Goal: Task Accomplishment & Management: Manage account settings

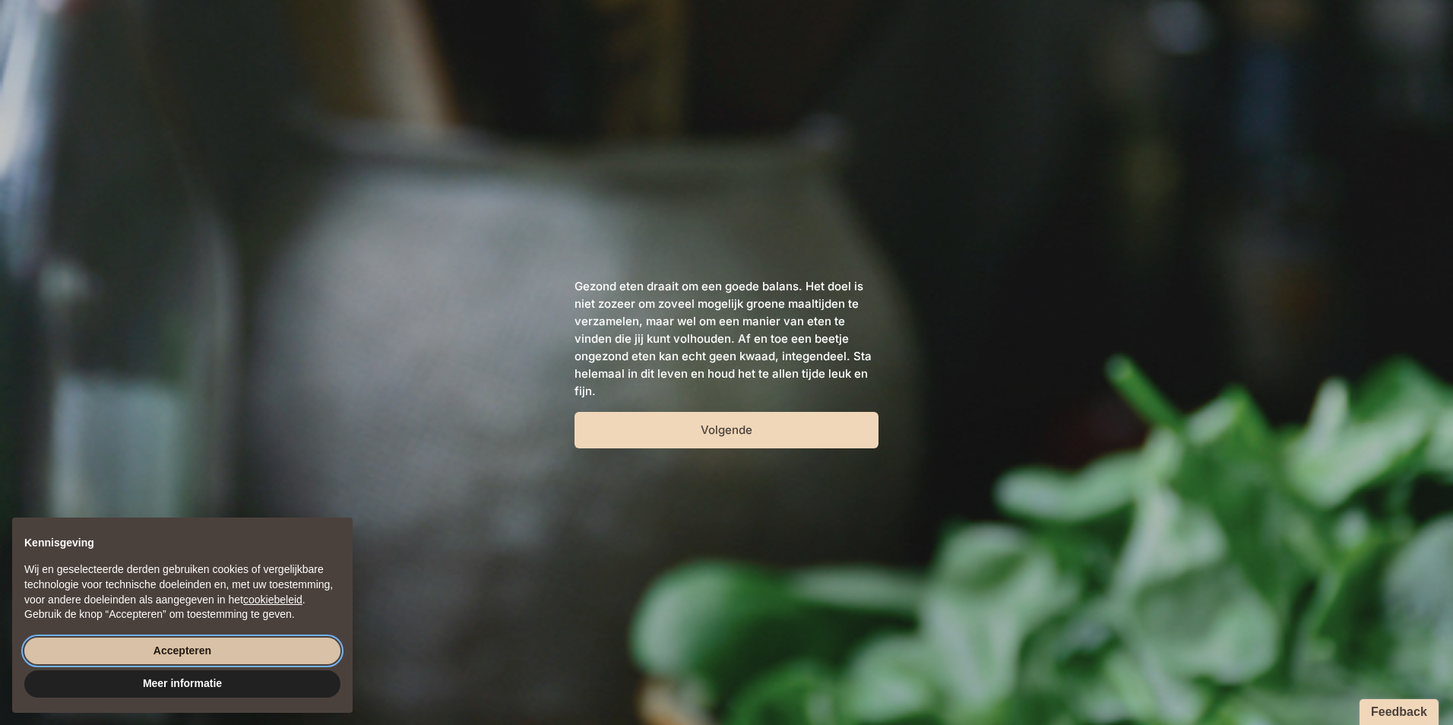
click at [266, 650] on button "Accepteren" at bounding box center [182, 651] width 316 height 27
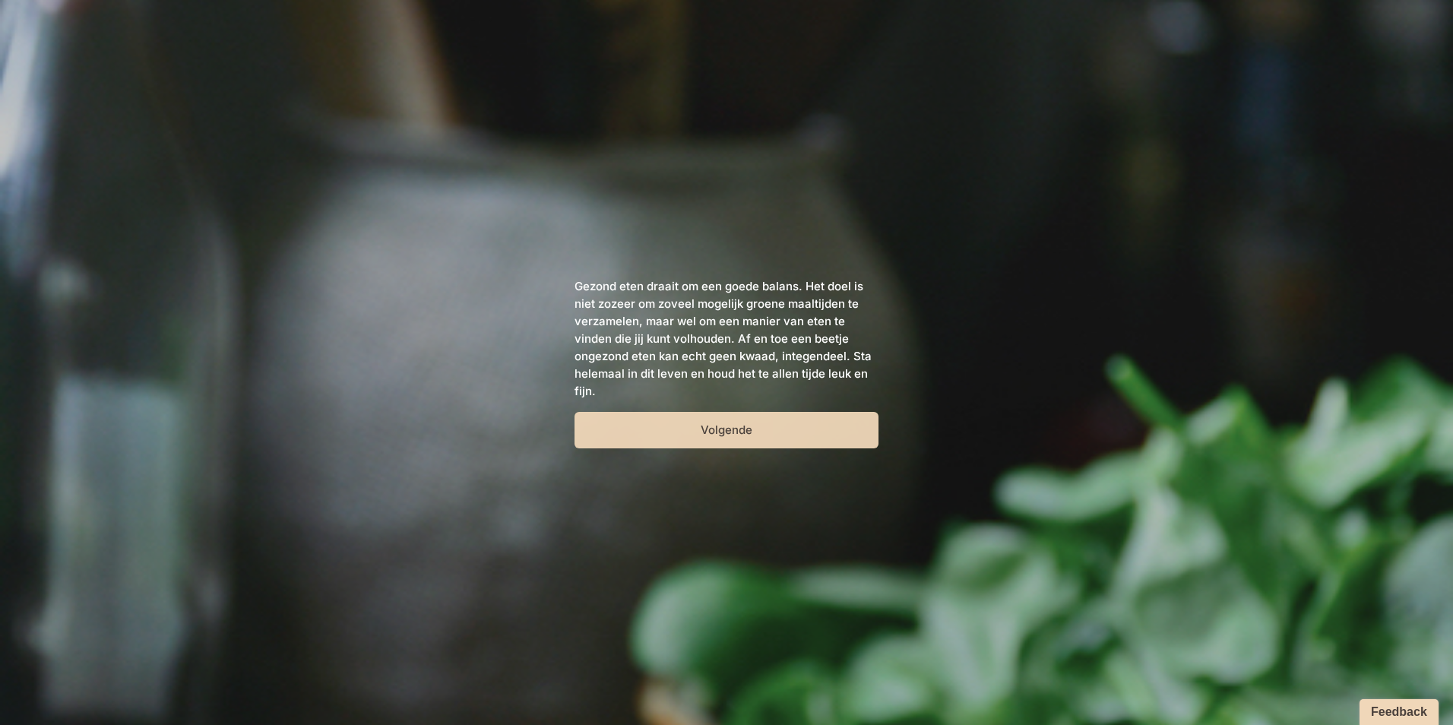
click at [786, 435] on button "Volgende" at bounding box center [727, 430] width 304 height 36
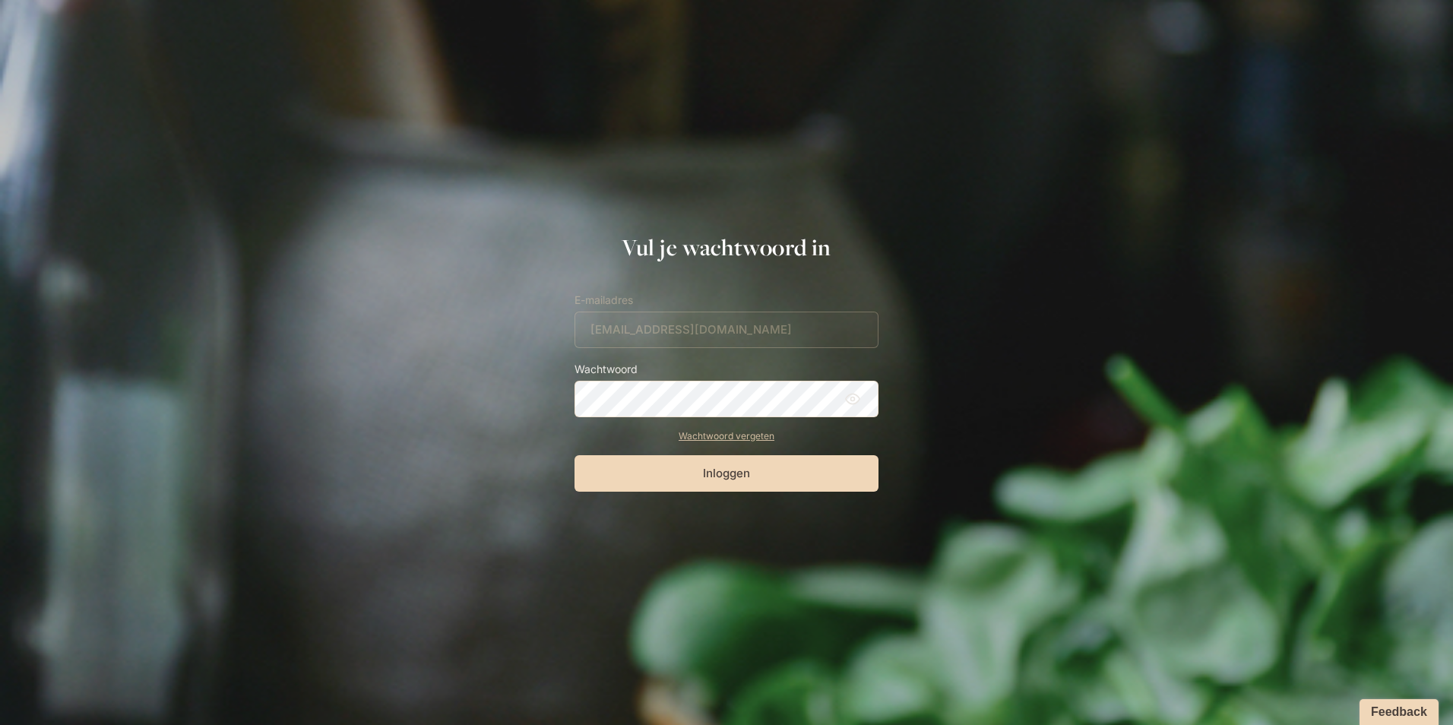
click at [575, 455] on button "Inloggen" at bounding box center [727, 473] width 304 height 36
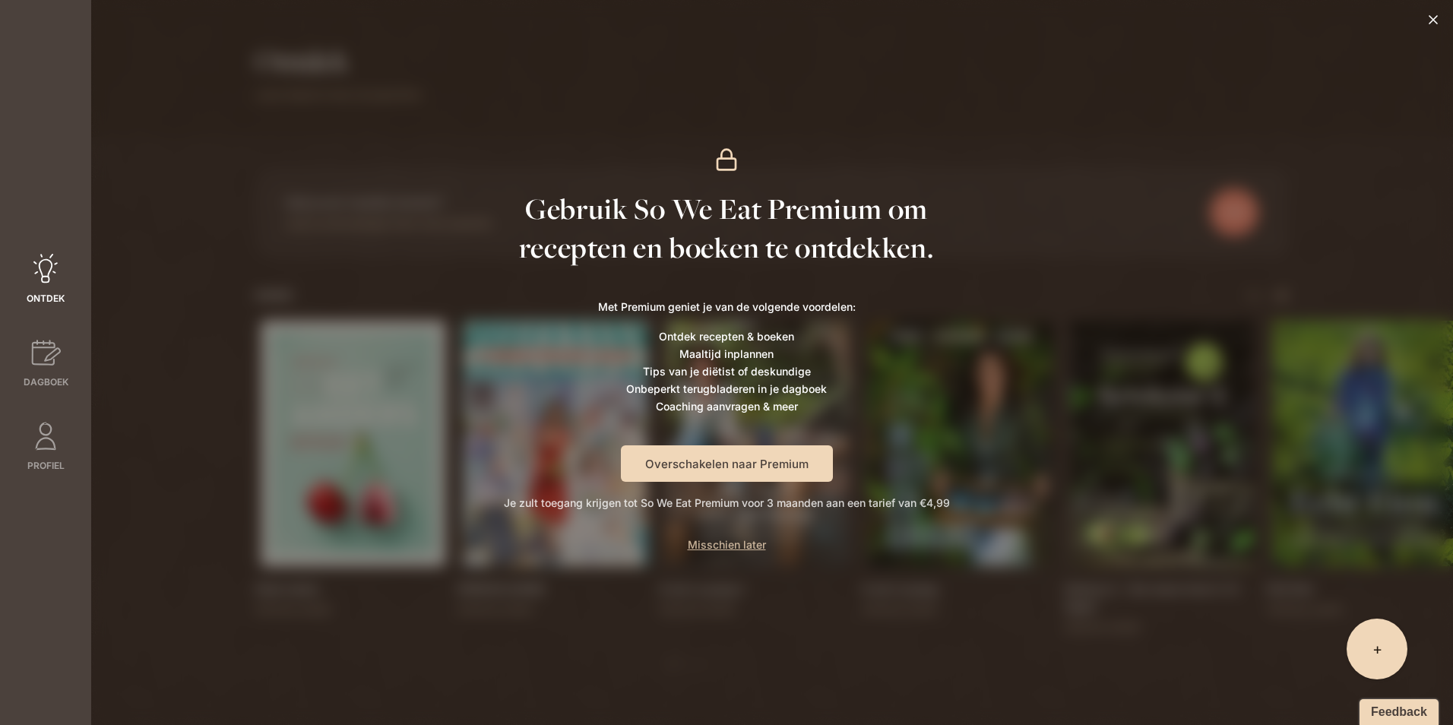
click at [753, 464] on button "Overschakelen naar Premium" at bounding box center [727, 463] width 212 height 36
click at [1431, 21] on icon at bounding box center [1434, 20] width 8 height 8
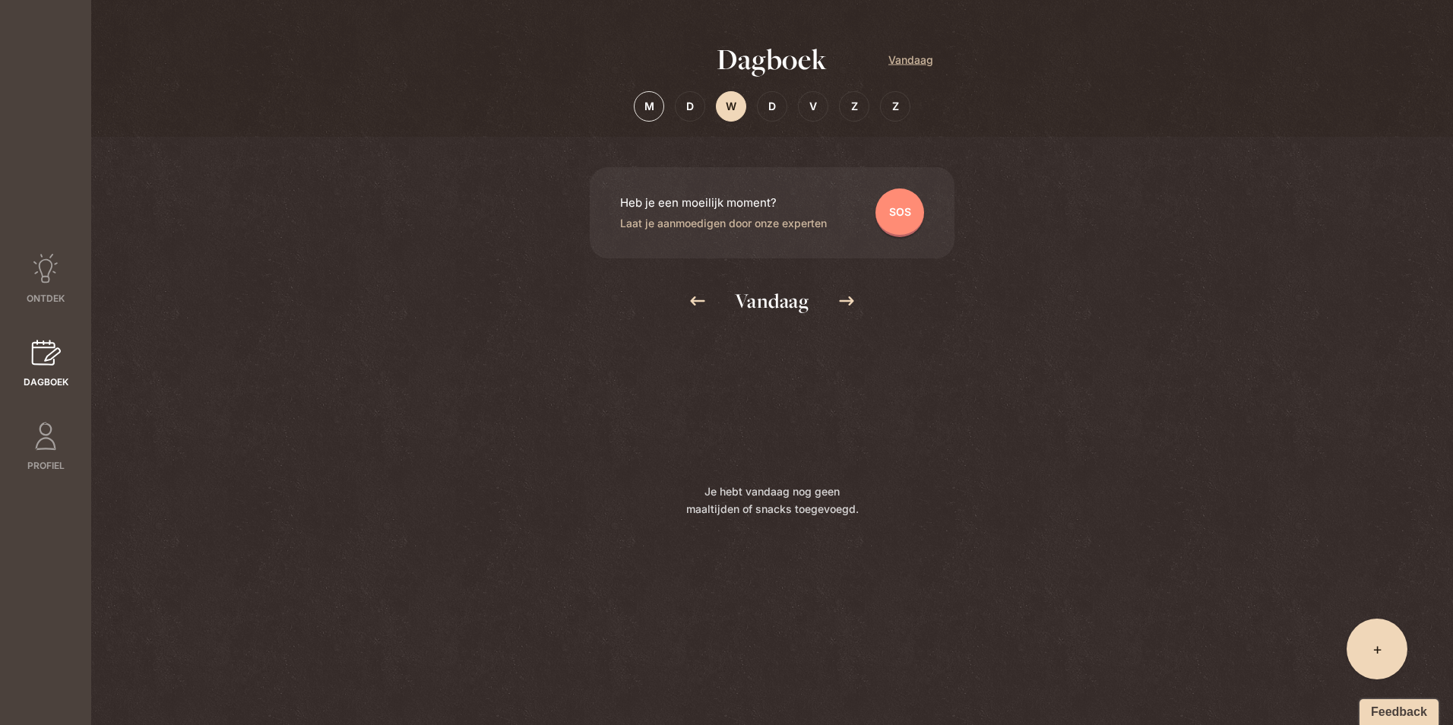
click at [661, 108] on div "M" at bounding box center [649, 106] width 30 height 30
click at [57, 293] on span "Ontdek" at bounding box center [46, 299] width 38 height 14
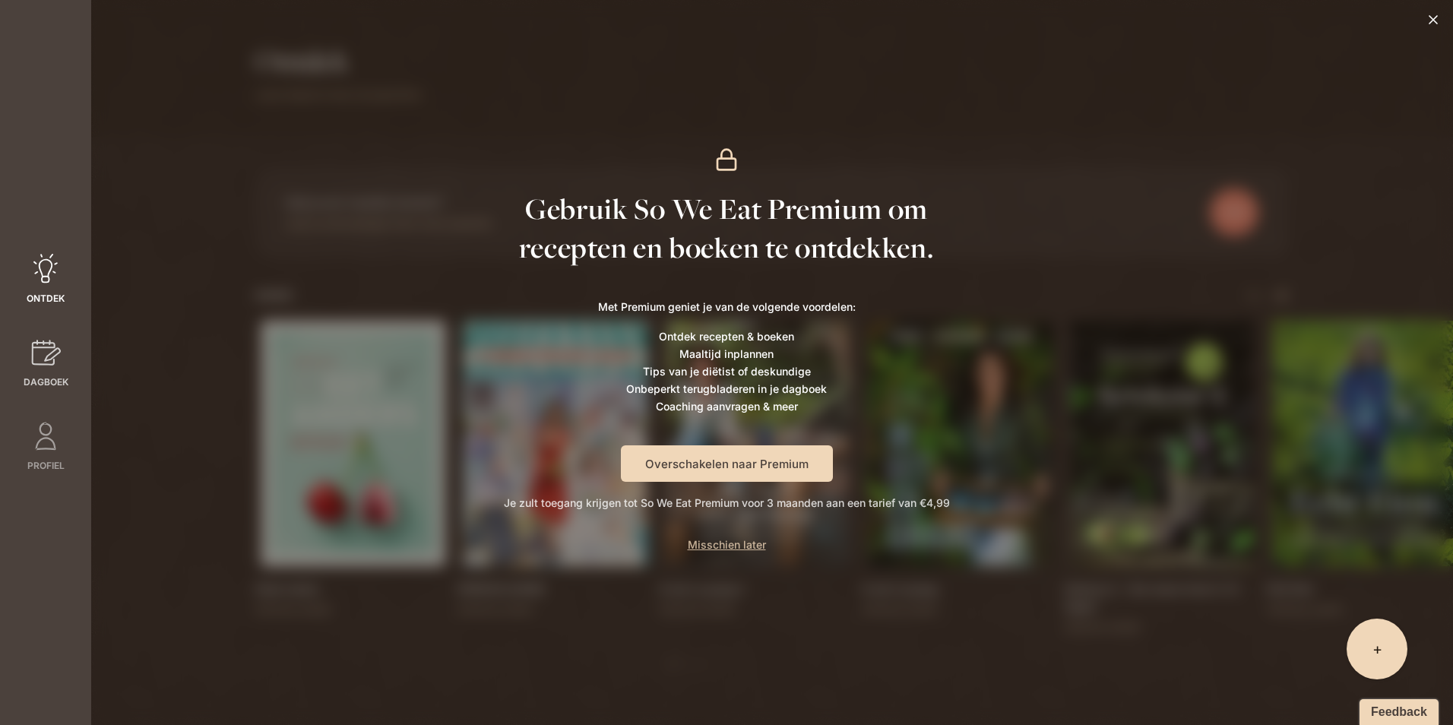
click at [34, 361] on icon at bounding box center [45, 353] width 30 height 30
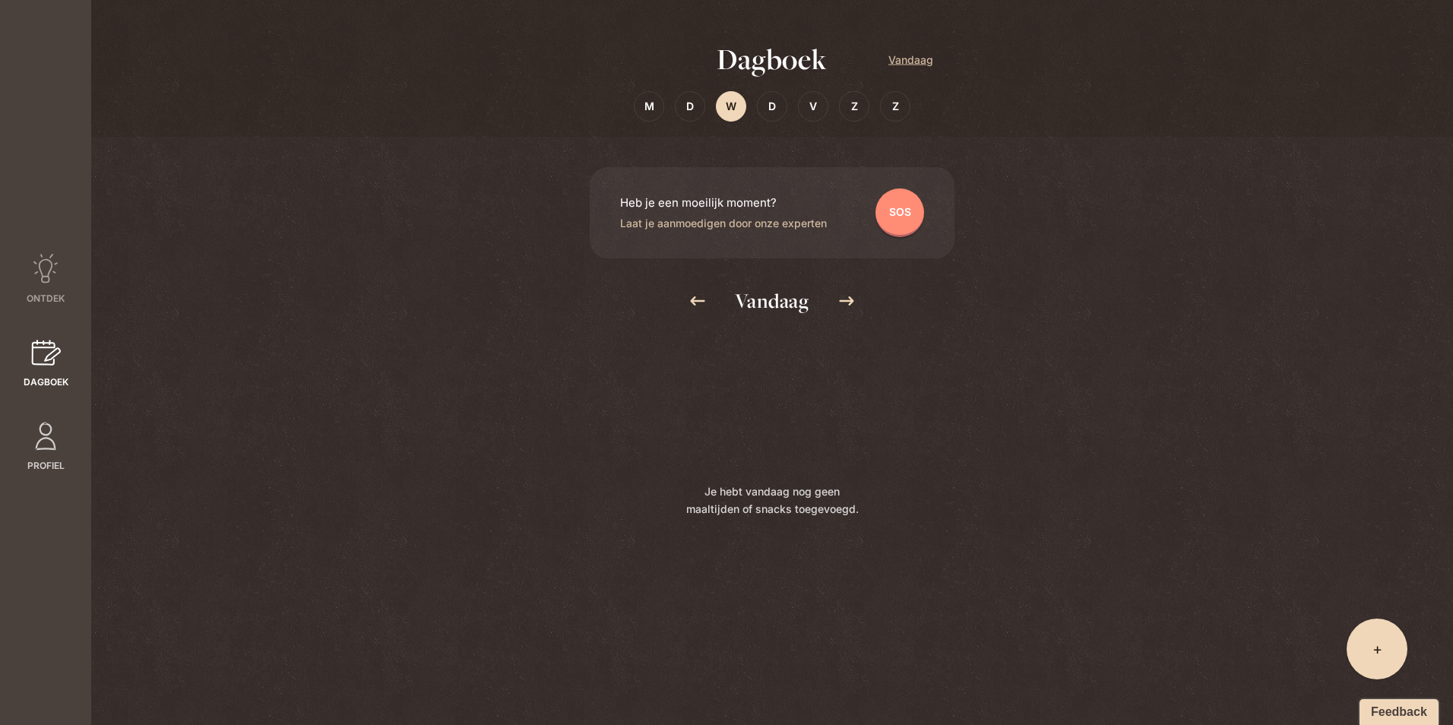
click at [36, 445] on icon at bounding box center [45, 437] width 21 height 28
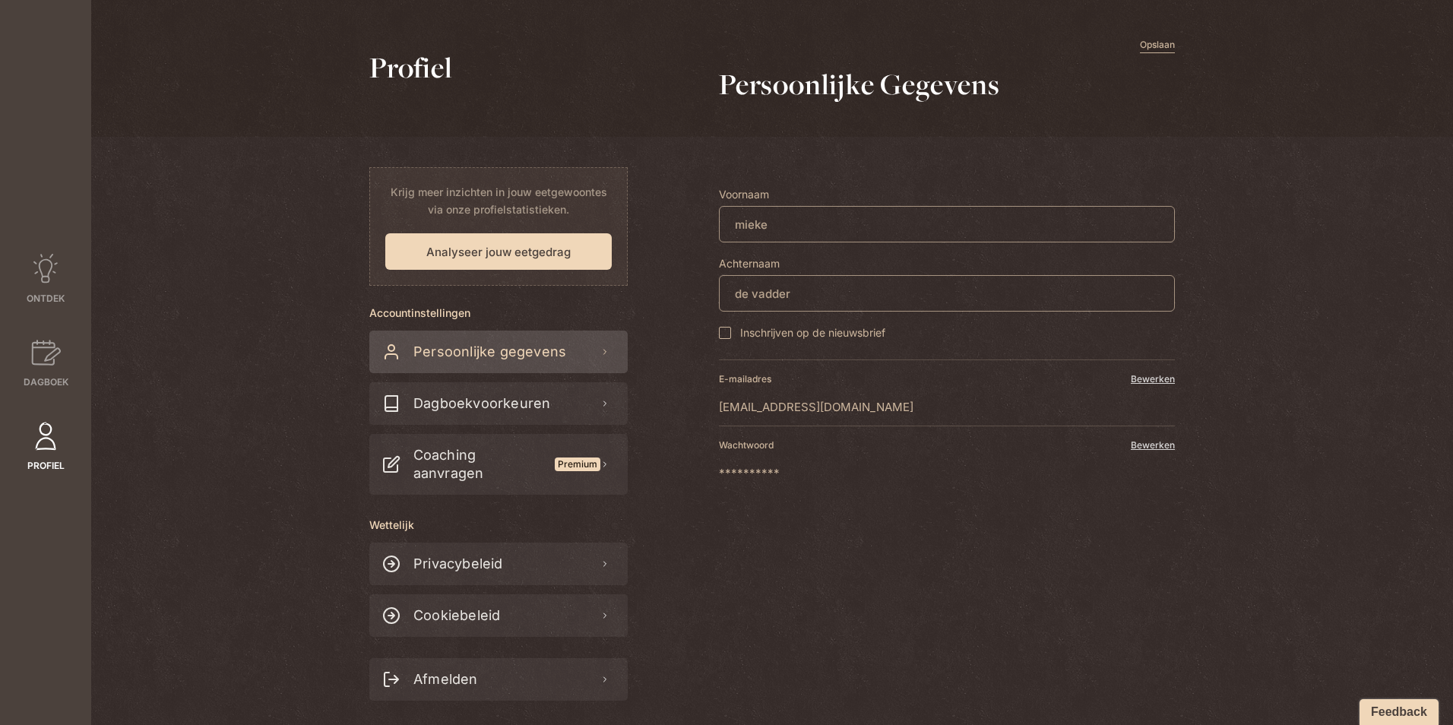
scroll to position [35, 0]
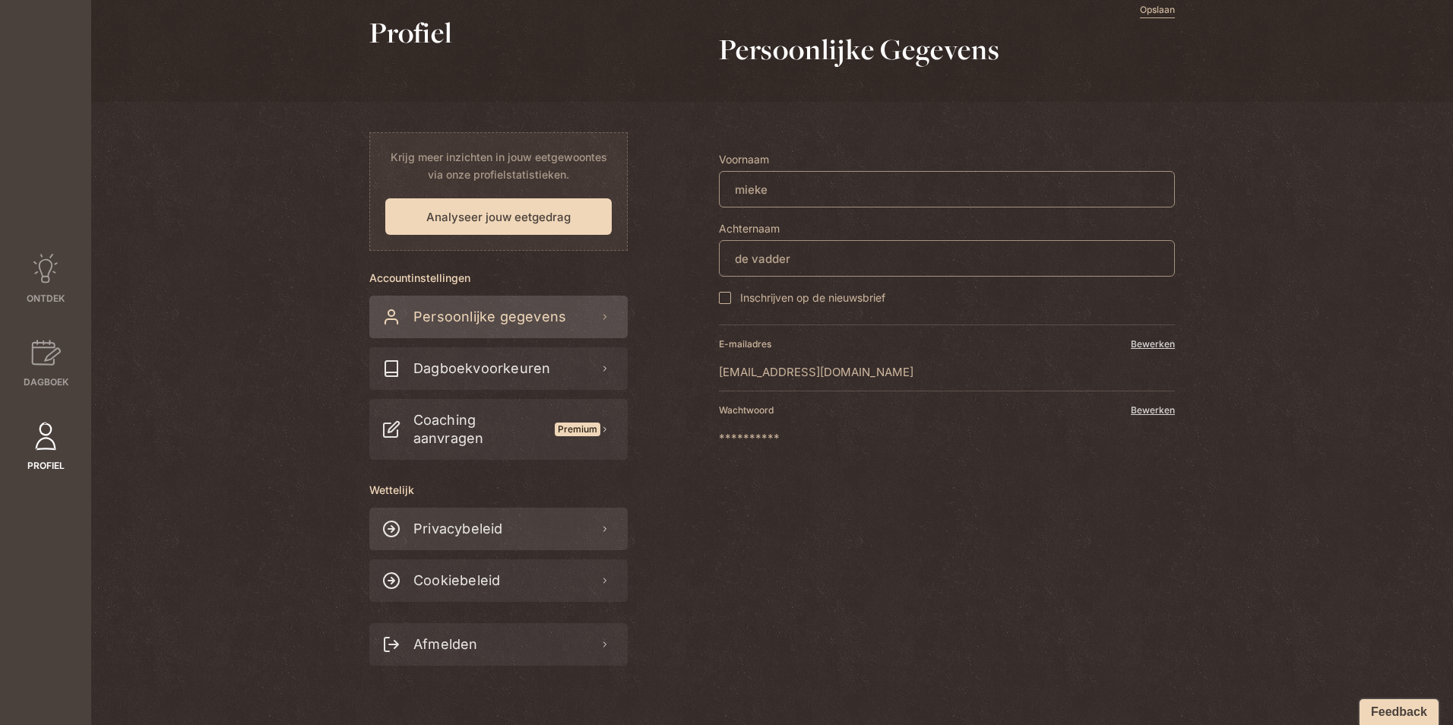
click at [588, 526] on link "Privacybeleid" at bounding box center [498, 529] width 258 height 43
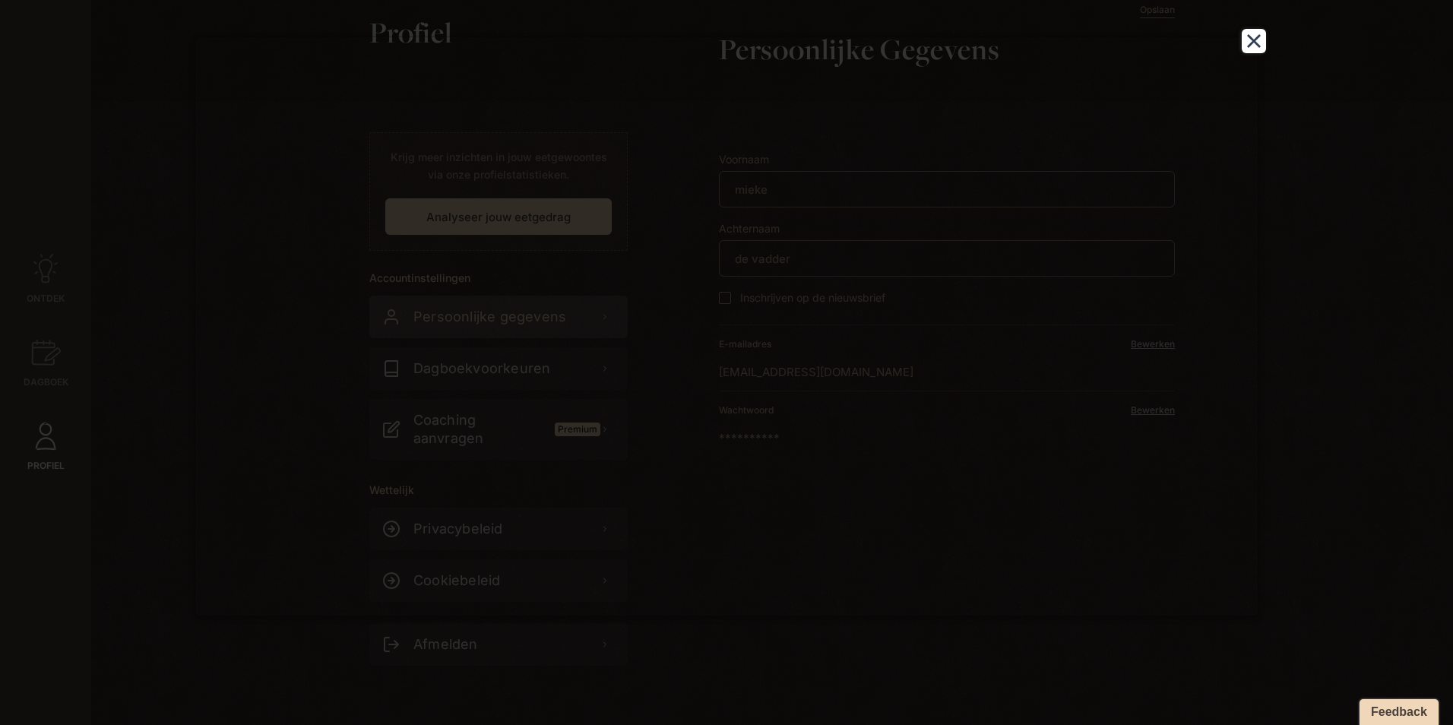
click at [1252, 38] on button "Close" at bounding box center [1254, 41] width 24 height 24
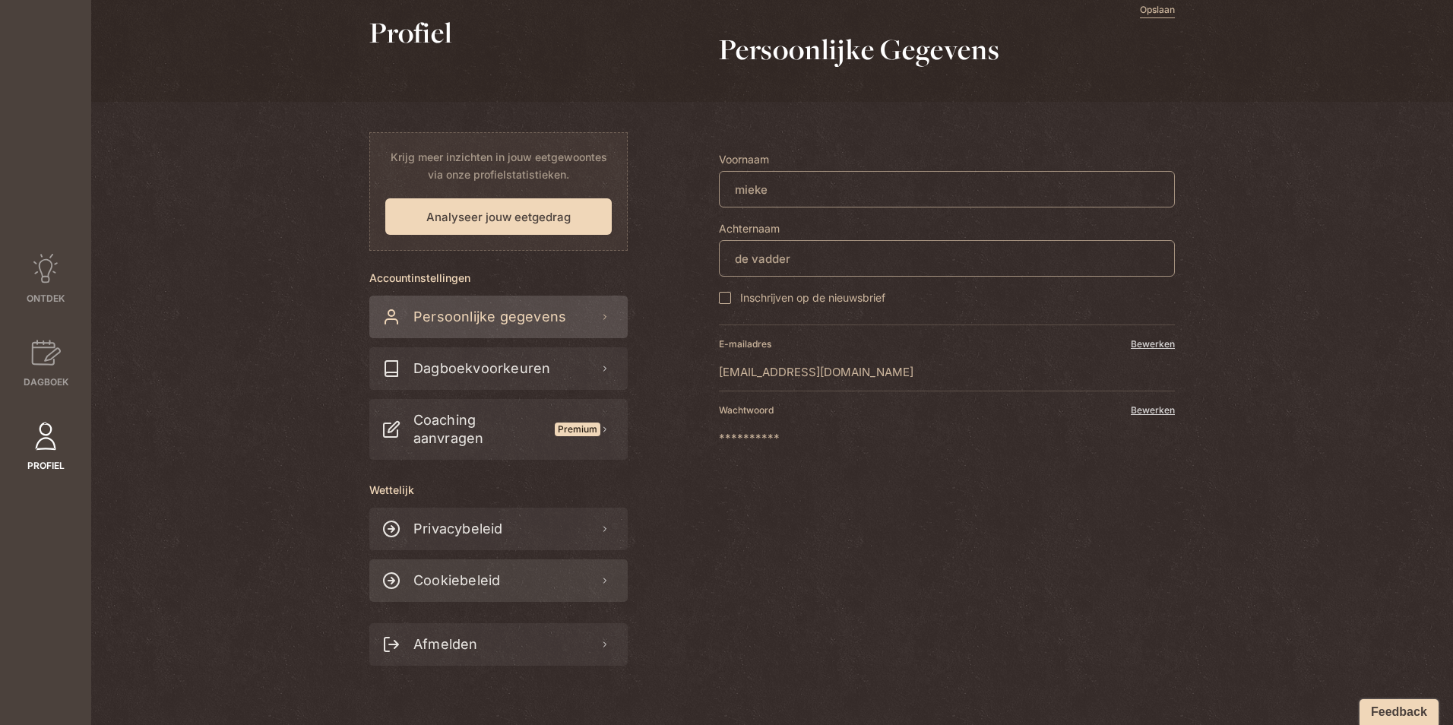
click at [498, 582] on link "Cookiebeleid" at bounding box center [498, 580] width 258 height 43
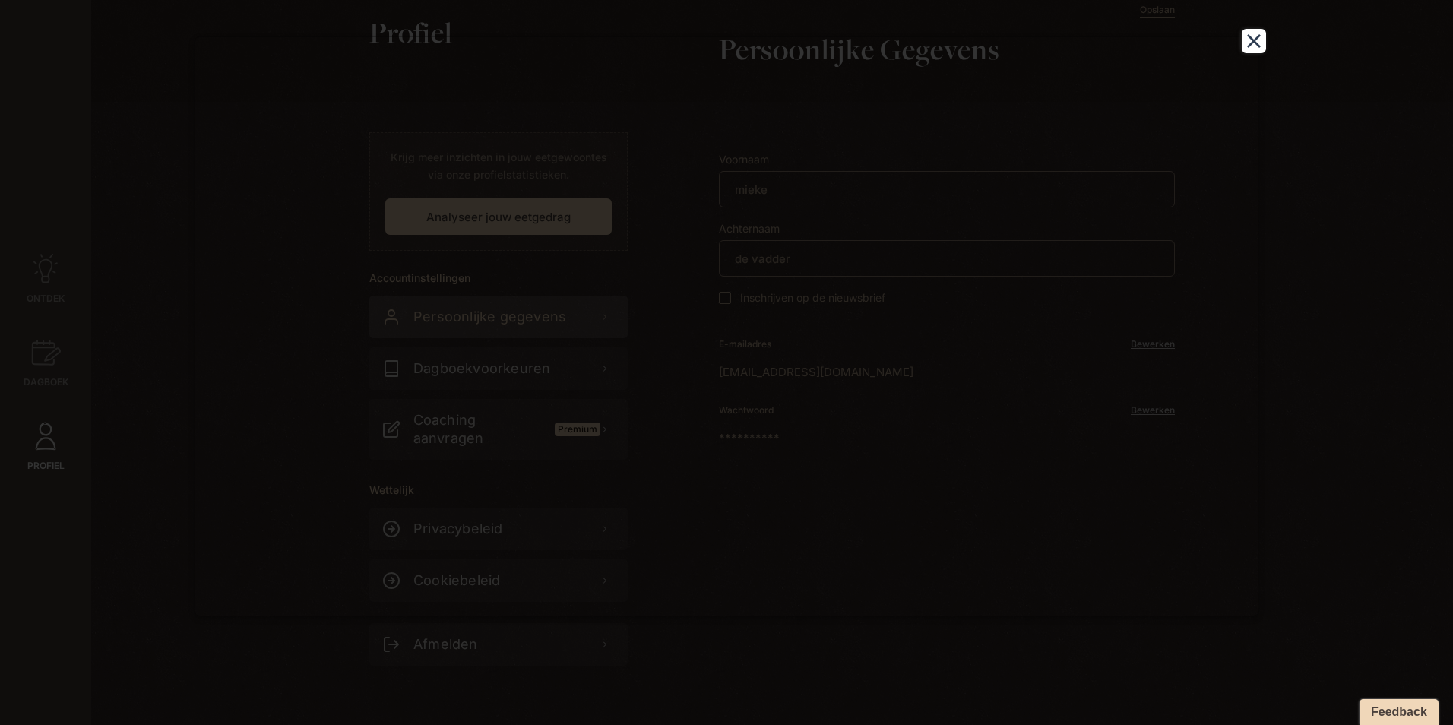
click at [1250, 33] on button "Close" at bounding box center [1254, 41] width 24 height 24
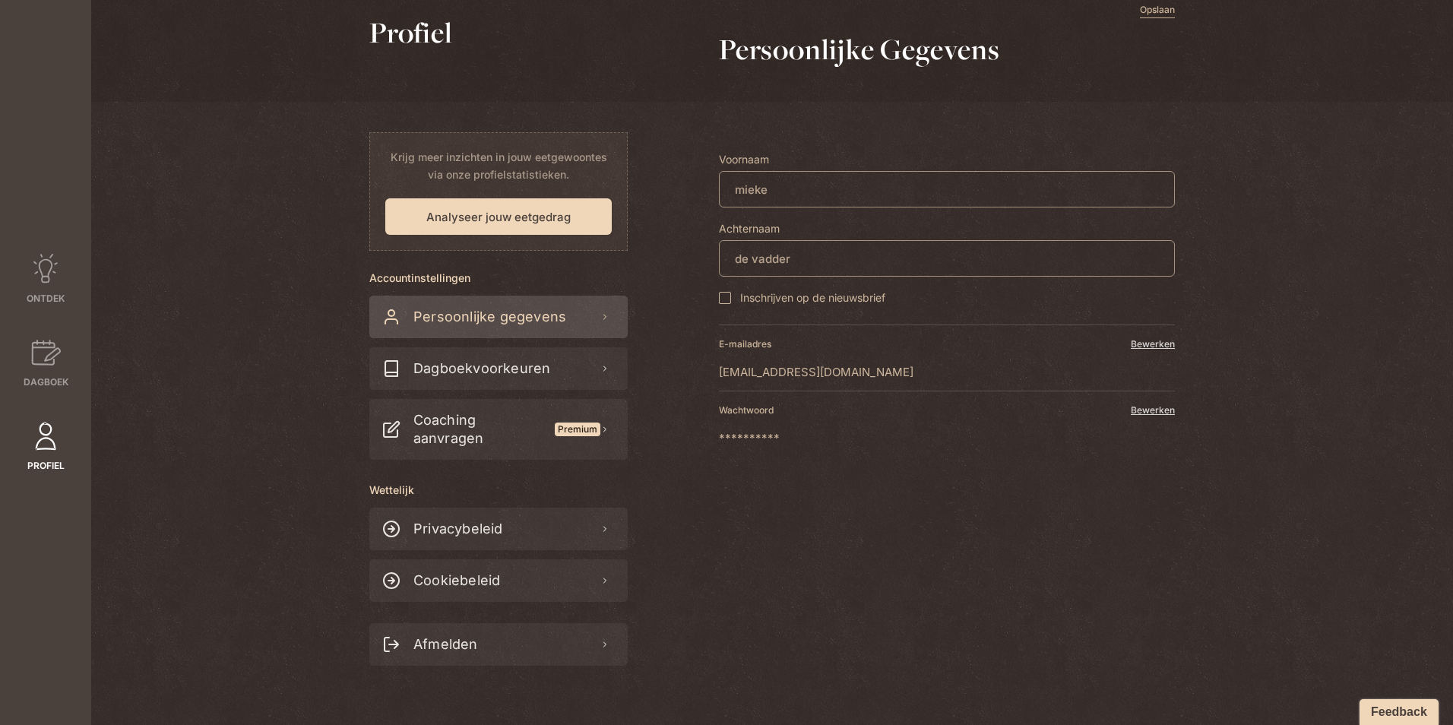
click at [564, 227] on button "Analyseer jouw eetgedrag" at bounding box center [498, 216] width 227 height 36
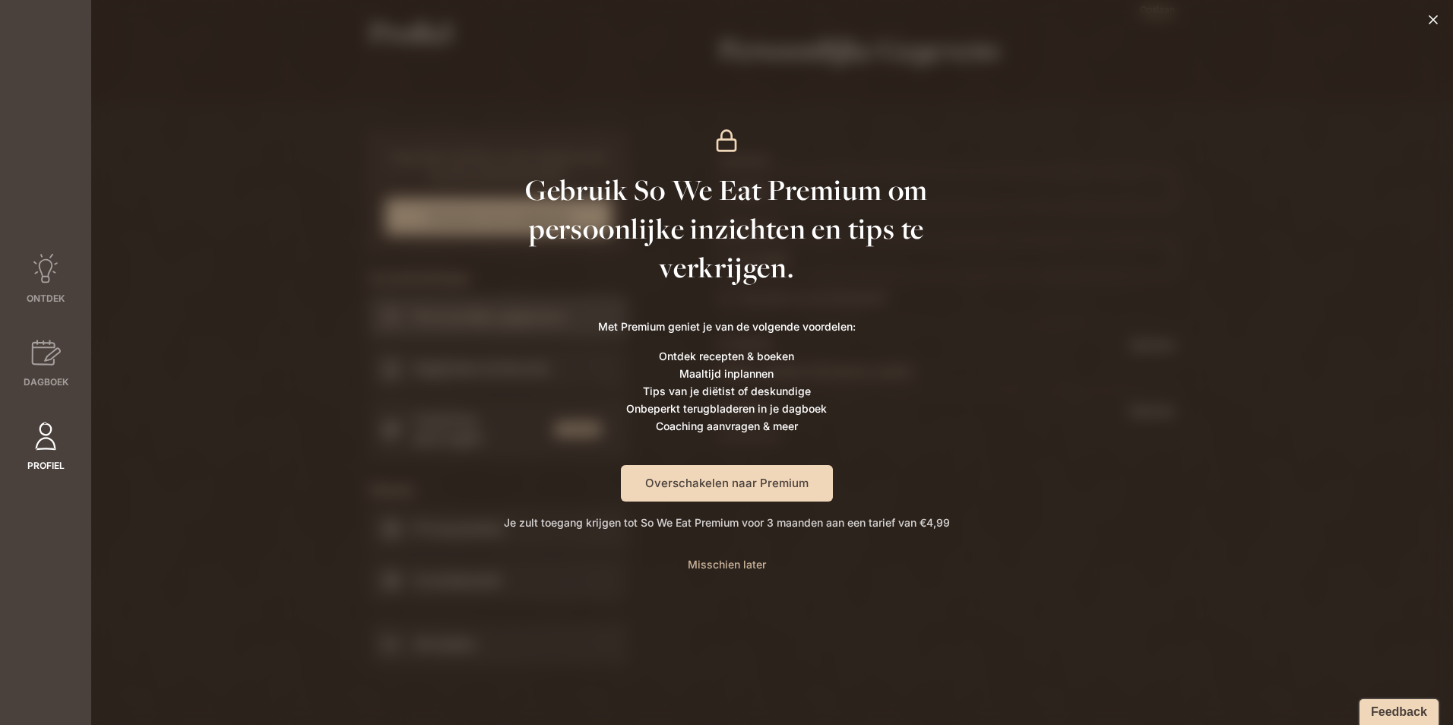
click at [722, 564] on span "Misschien later" at bounding box center [727, 564] width 78 height 13
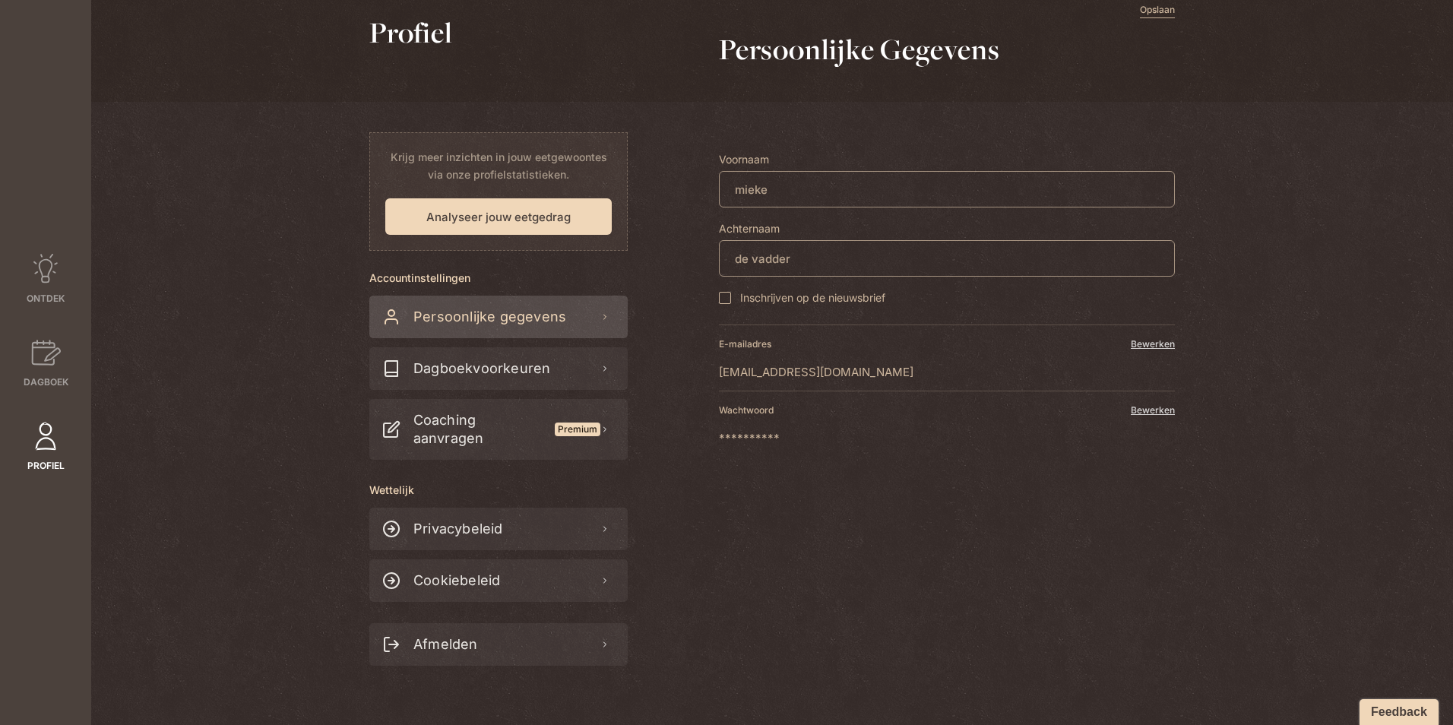
click at [407, 46] on h1 "Profiel" at bounding box center [411, 33] width 84 height 39
click at [55, 363] on icon at bounding box center [45, 353] width 30 height 30
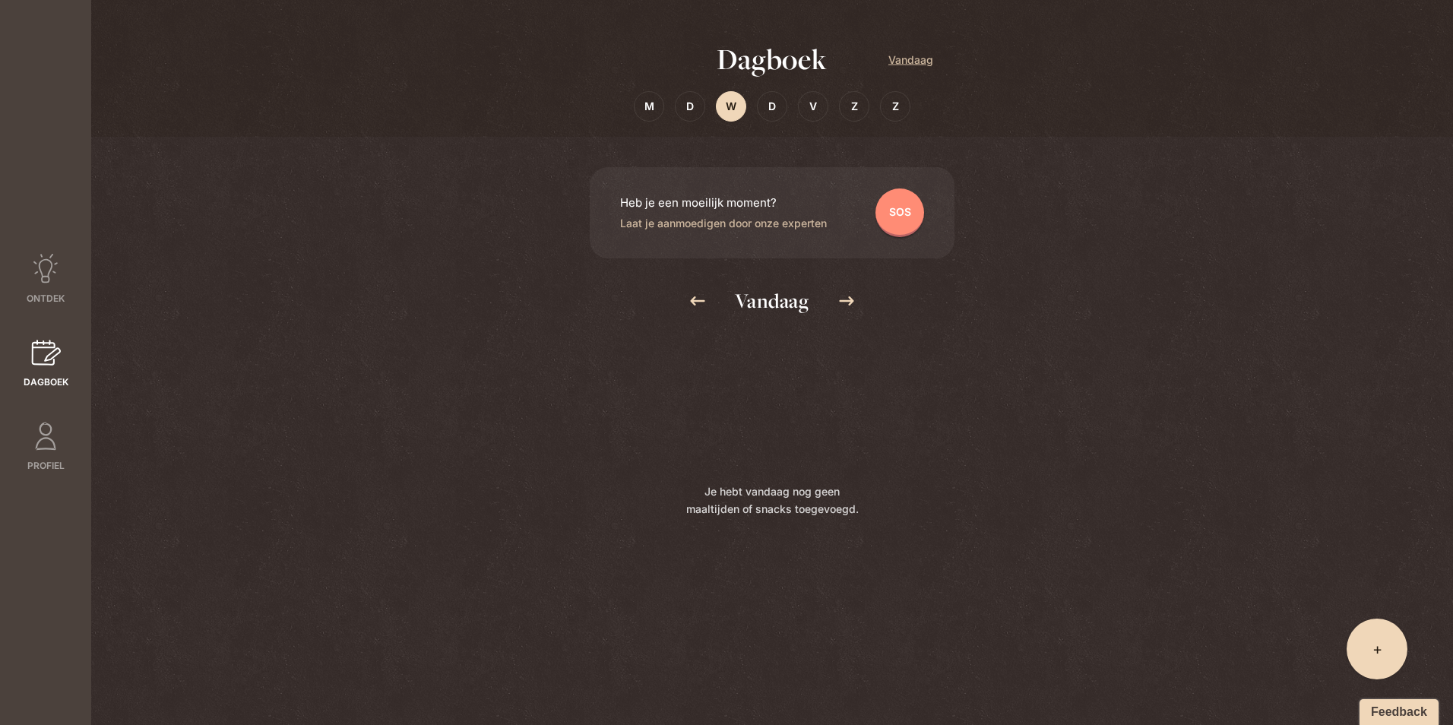
click at [782, 289] on span "Vandaag" at bounding box center [772, 301] width 74 height 24
click at [782, 292] on span "Vandaag" at bounding box center [772, 301] width 74 height 24
click at [917, 63] on span "Vandaag" at bounding box center [911, 59] width 45 height 17
click at [645, 107] on span "M" at bounding box center [650, 105] width 10 height 17
click at [710, 108] on div "M D W D V Z Z" at bounding box center [772, 106] width 277 height 30
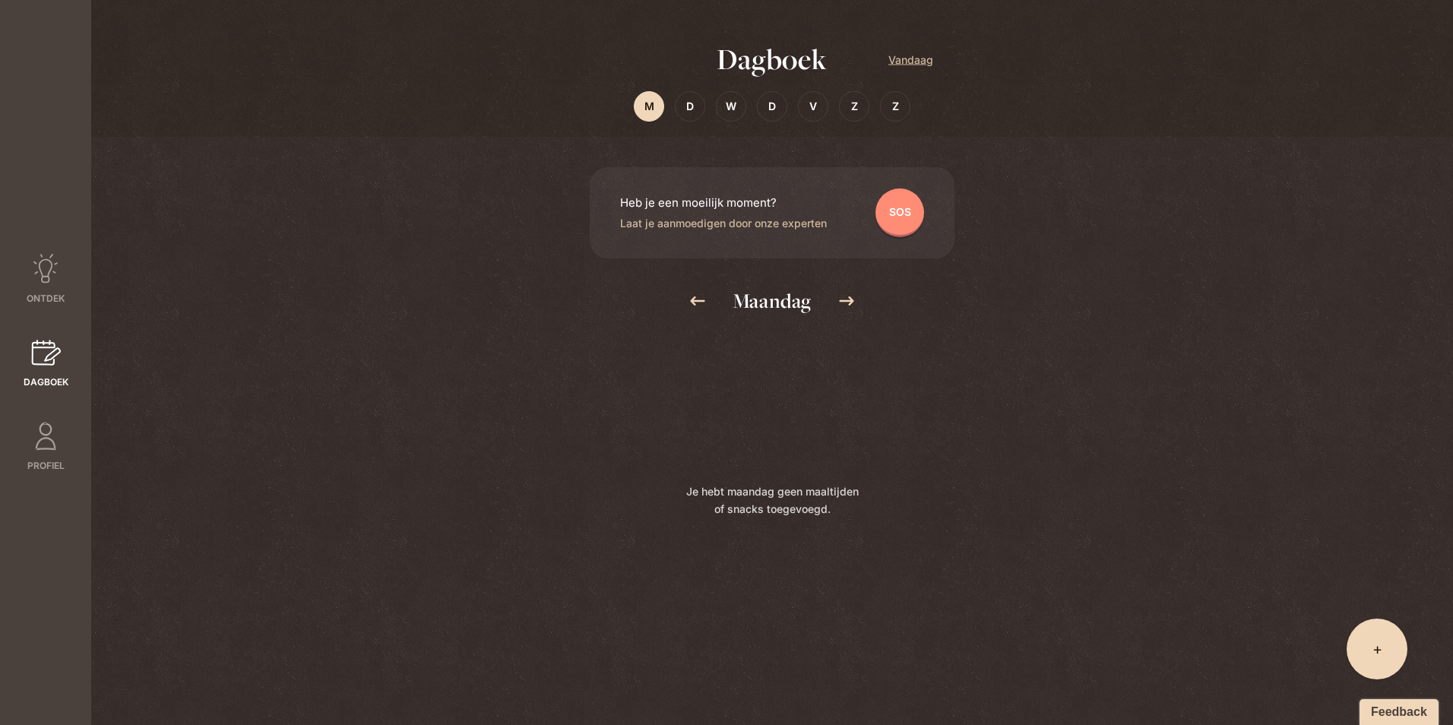
click at [708, 108] on div "M D W D V Z Z" at bounding box center [772, 106] width 277 height 30
